Goal: Task Accomplishment & Management: Manage account settings

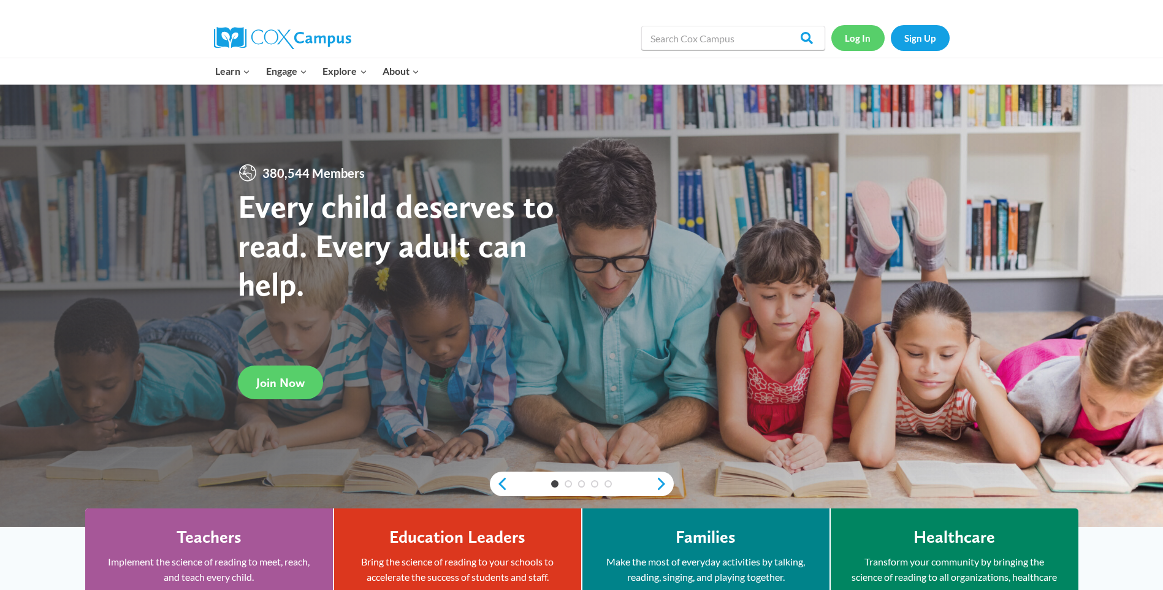
click at [866, 41] on link "Log In" at bounding box center [857, 37] width 53 height 25
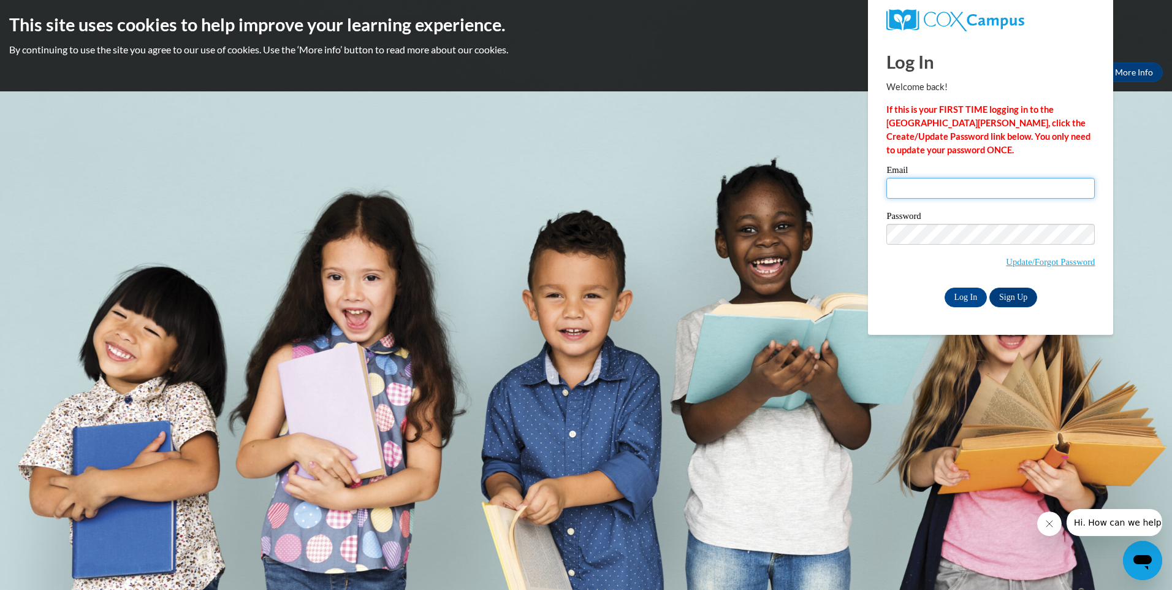
click at [1017, 188] on input "Email" at bounding box center [990, 188] width 208 height 21
